Goal: Check status: Check status

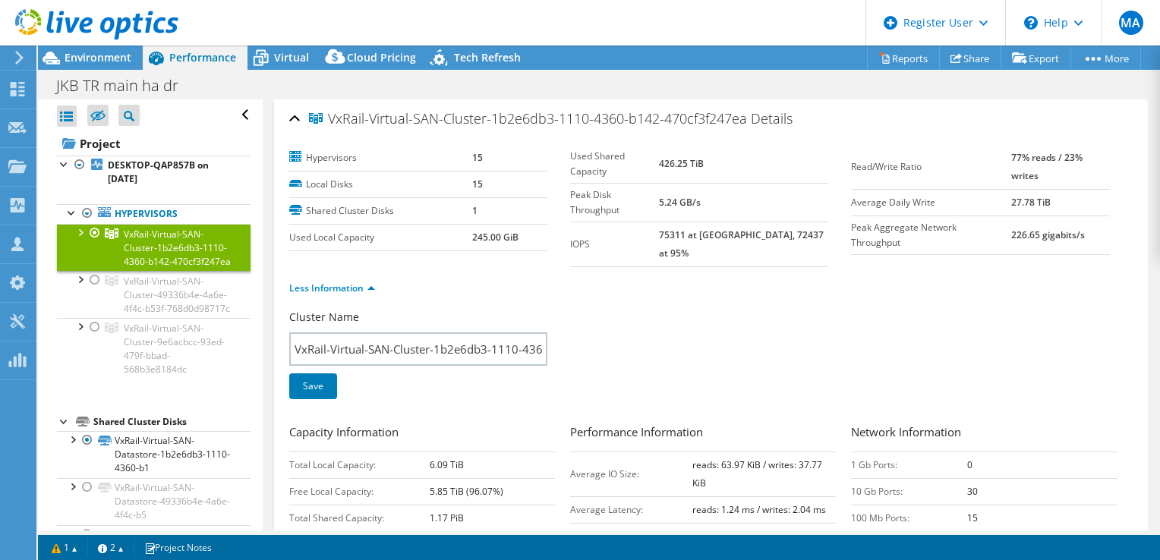
select select "USD"
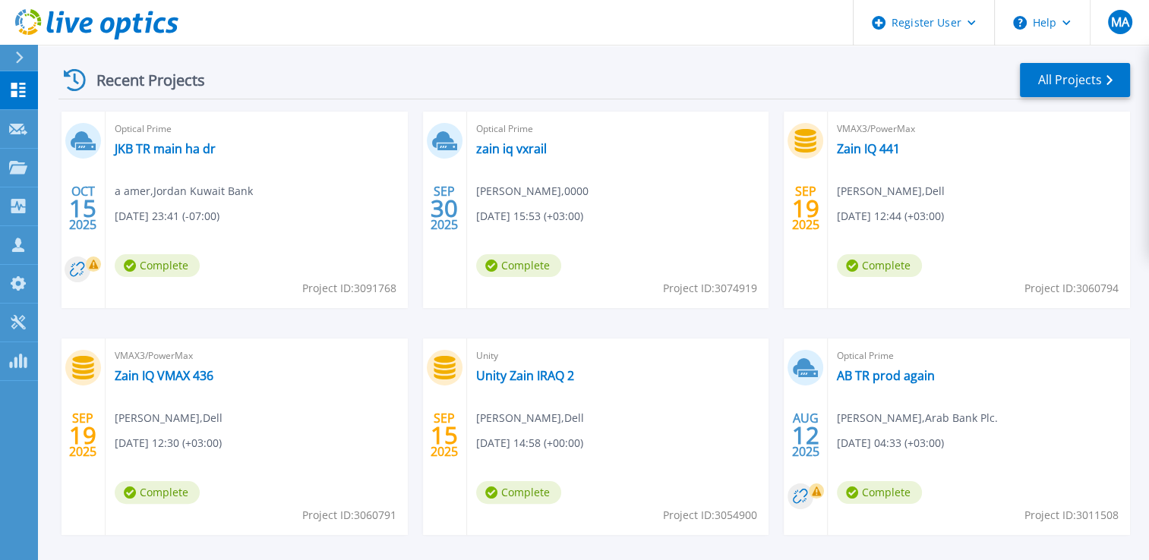
scroll to position [228, 0]
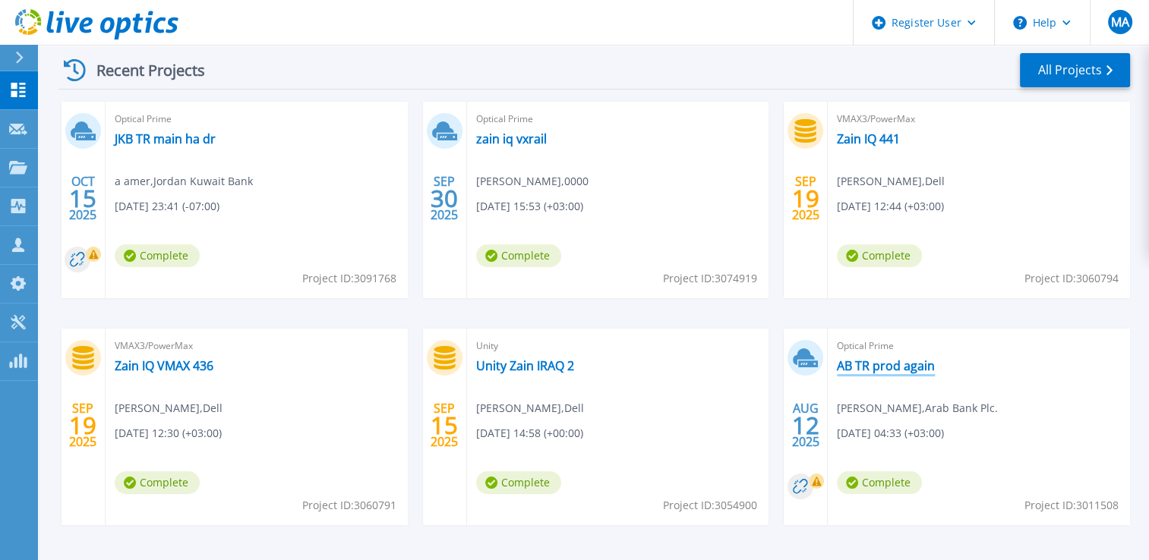
click at [899, 360] on link "AB TR prod again" at bounding box center [886, 365] width 98 height 15
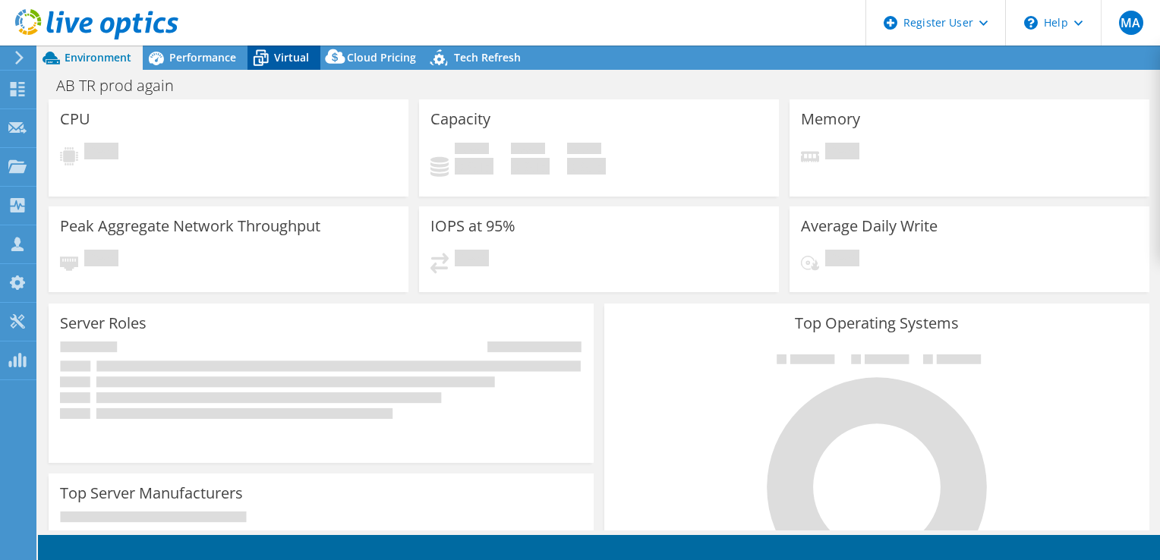
click at [274, 55] on span "Virtual" at bounding box center [291, 57] width 35 height 14
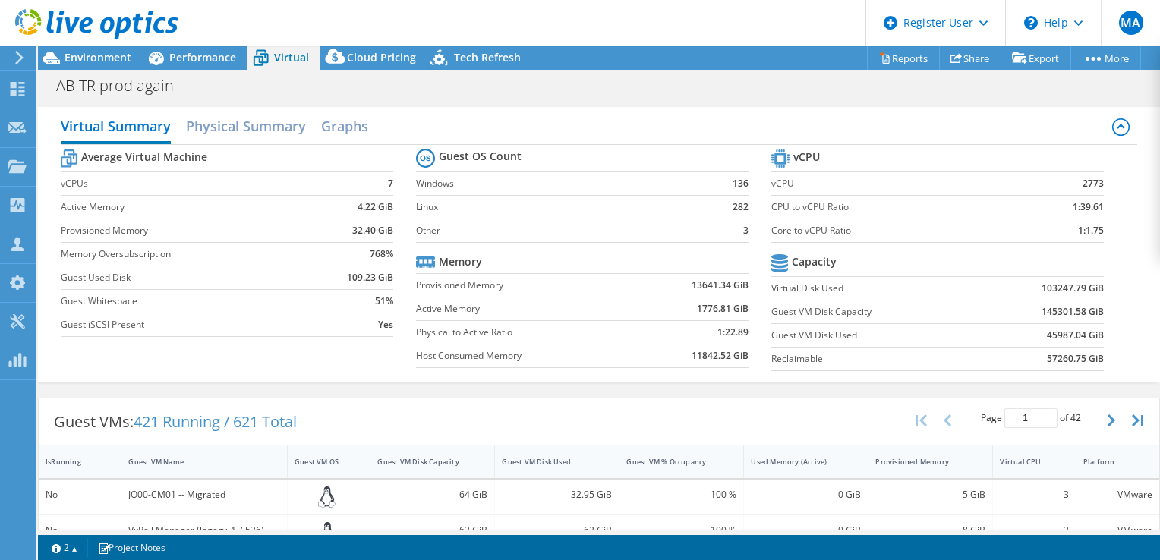
select select "USD"
click at [70, 20] on icon at bounding box center [96, 24] width 163 height 31
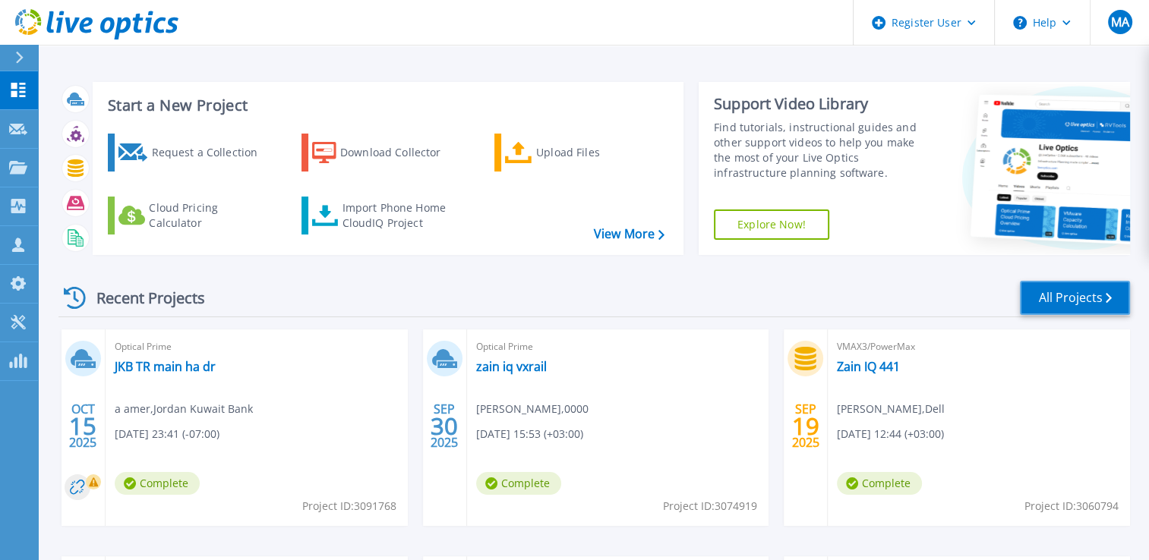
click at [1094, 292] on link "All Projects" at bounding box center [1075, 298] width 110 height 34
click at [1044, 295] on link "All Projects" at bounding box center [1075, 298] width 110 height 34
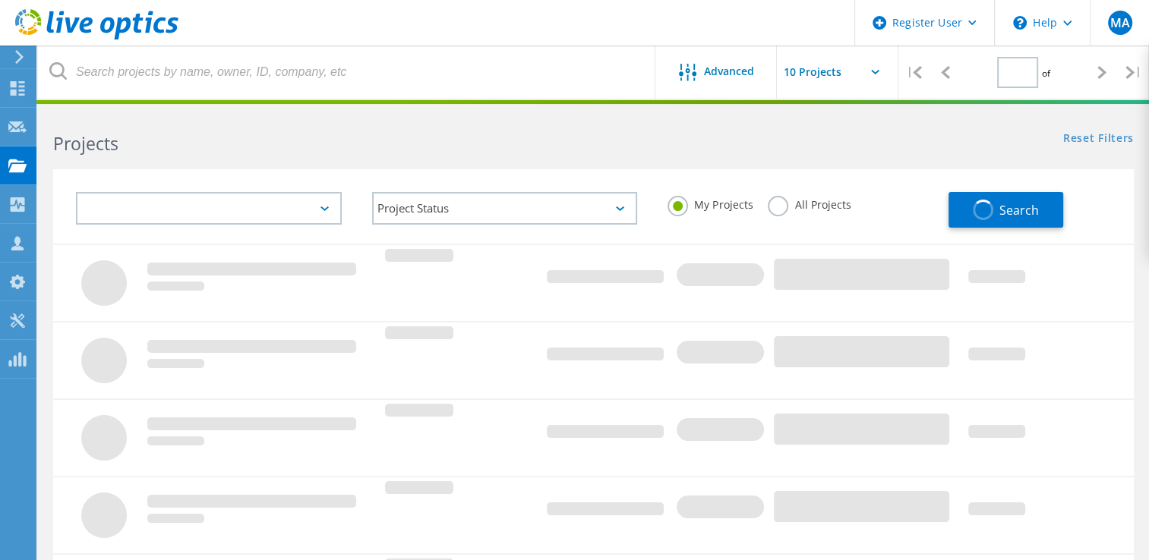
type input "1"
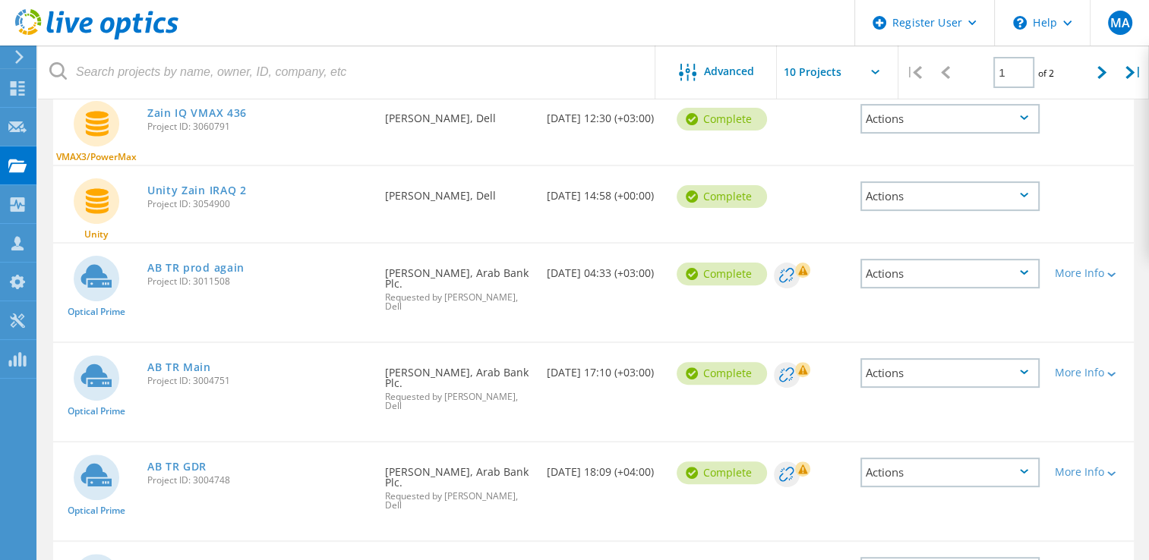
scroll to position [532, 0]
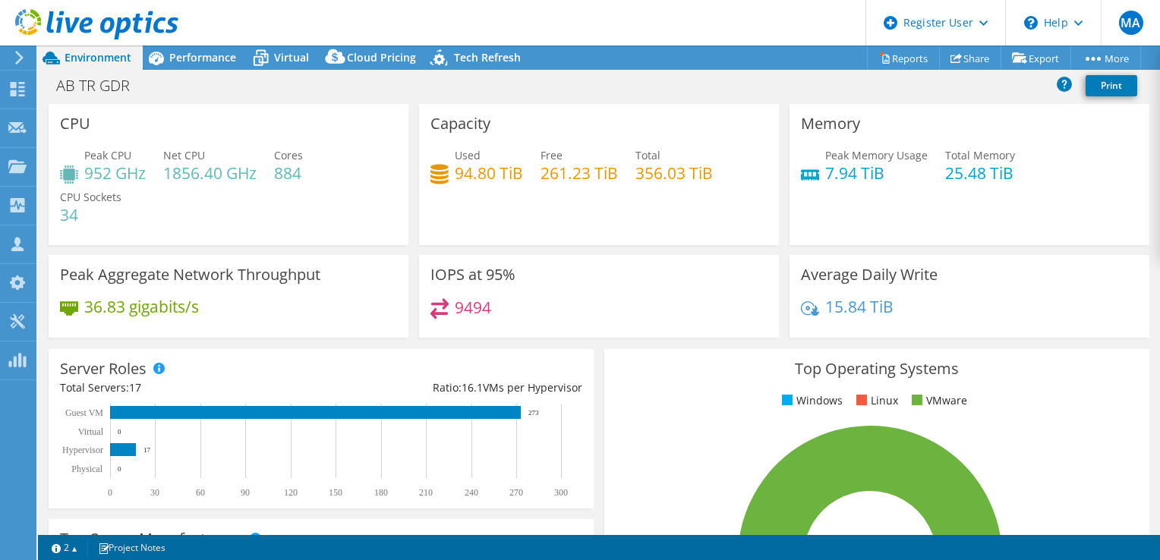
select select "USD"
click at [284, 56] on span "Virtual" at bounding box center [291, 57] width 35 height 14
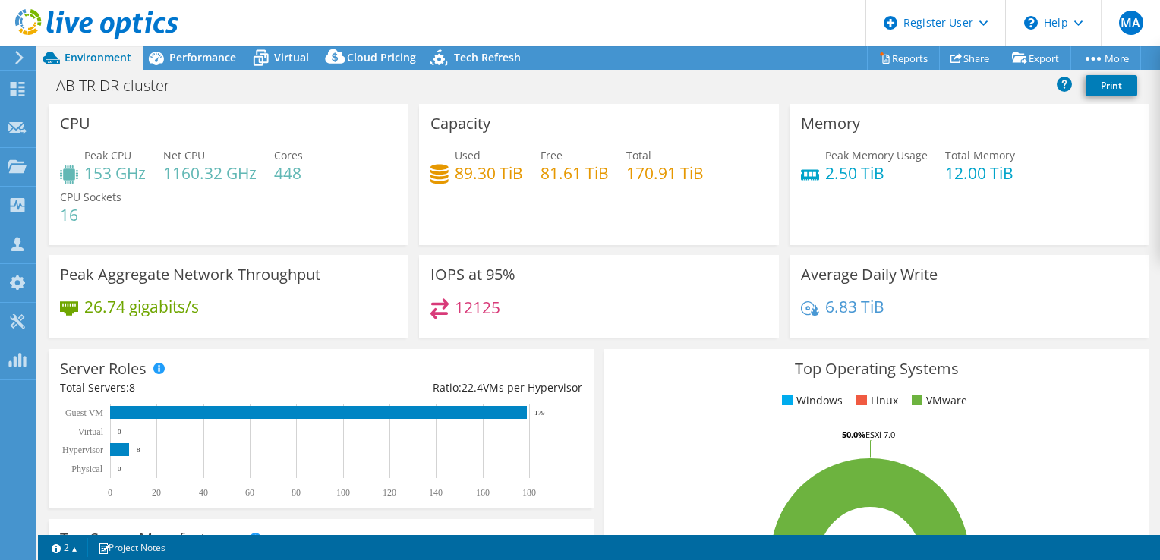
select select "USD"
click at [212, 58] on span "Performance" at bounding box center [202, 57] width 67 height 14
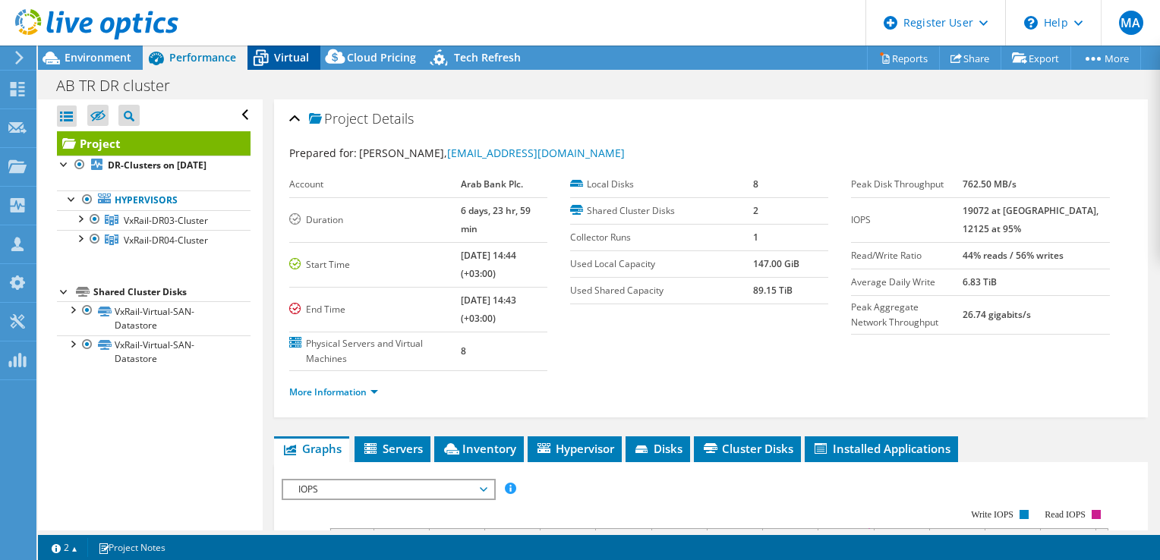
click at [300, 55] on span "Virtual" at bounding box center [291, 57] width 35 height 14
